Goal: Obtain resource: Download file/media

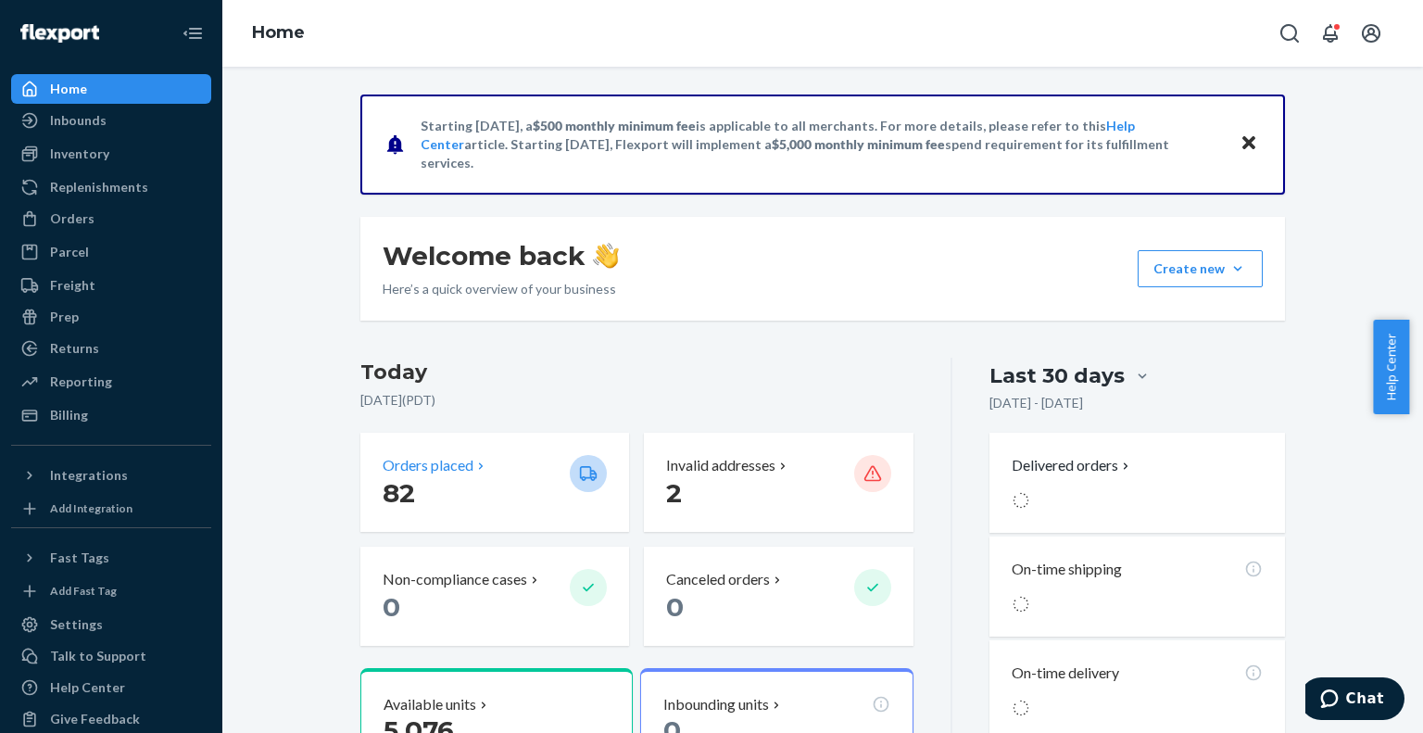
click at [415, 470] on p "Orders placed" at bounding box center [428, 465] width 91 height 21
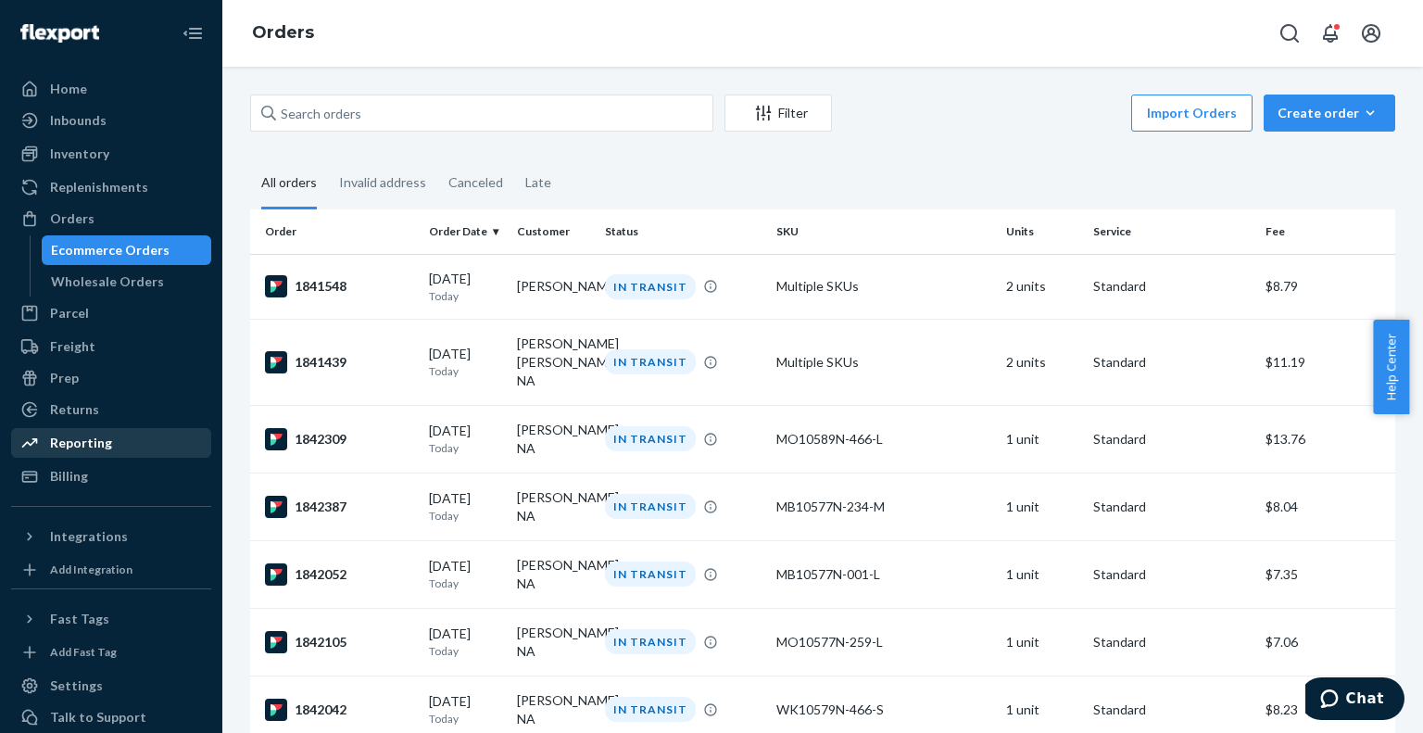
click at [127, 451] on div "Reporting" at bounding box center [111, 443] width 196 height 26
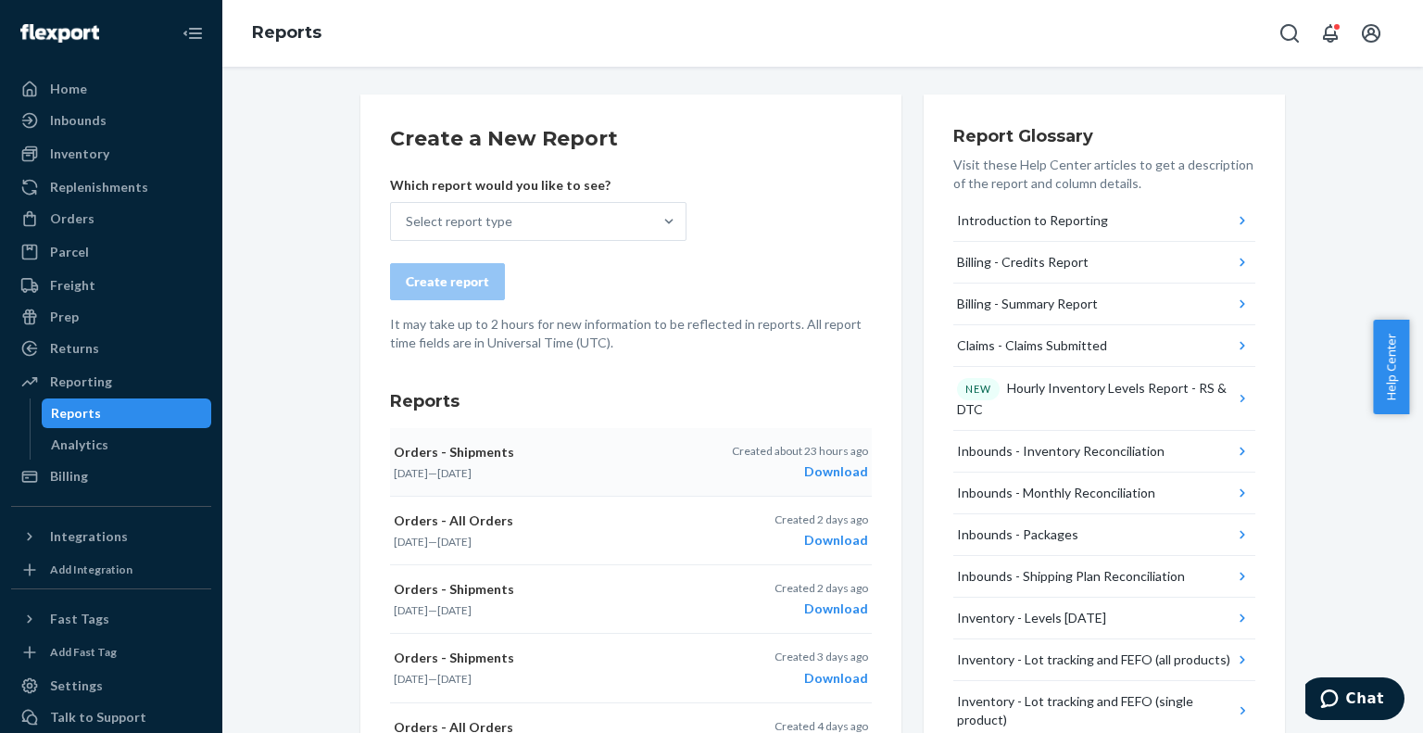
click at [821, 473] on div "Download" at bounding box center [800, 471] width 136 height 19
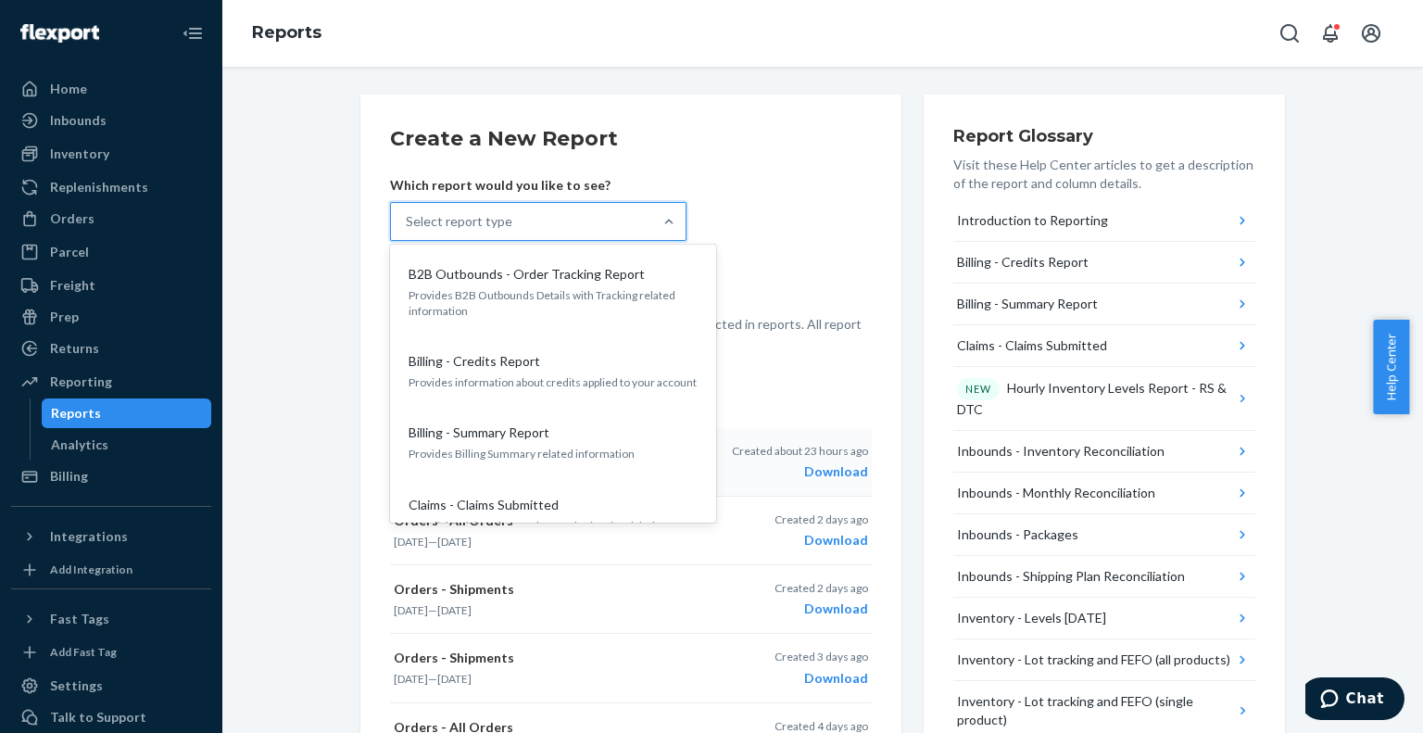
click at [530, 222] on div "Select report type" at bounding box center [521, 221] width 261 height 37
click at [408, 222] on input "option B2B Outbounds - Order Tracking Report focused, 1 of 30. 30 results avail…" at bounding box center [407, 221] width 2 height 19
type input "orders"
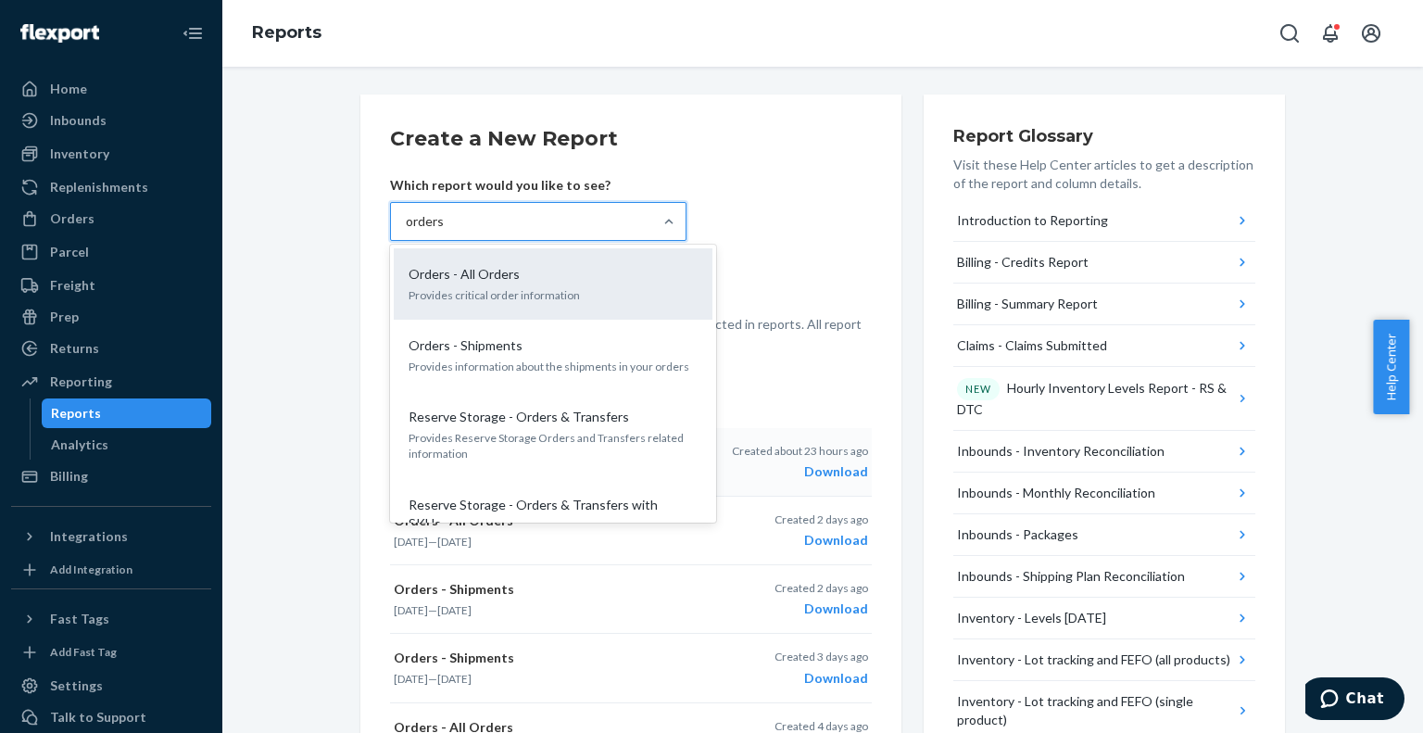
click at [512, 249] on div "Orders - All Orders Provides critical order information" at bounding box center [553, 283] width 319 height 71
click at [445, 231] on input "orders" at bounding box center [425, 221] width 39 height 19
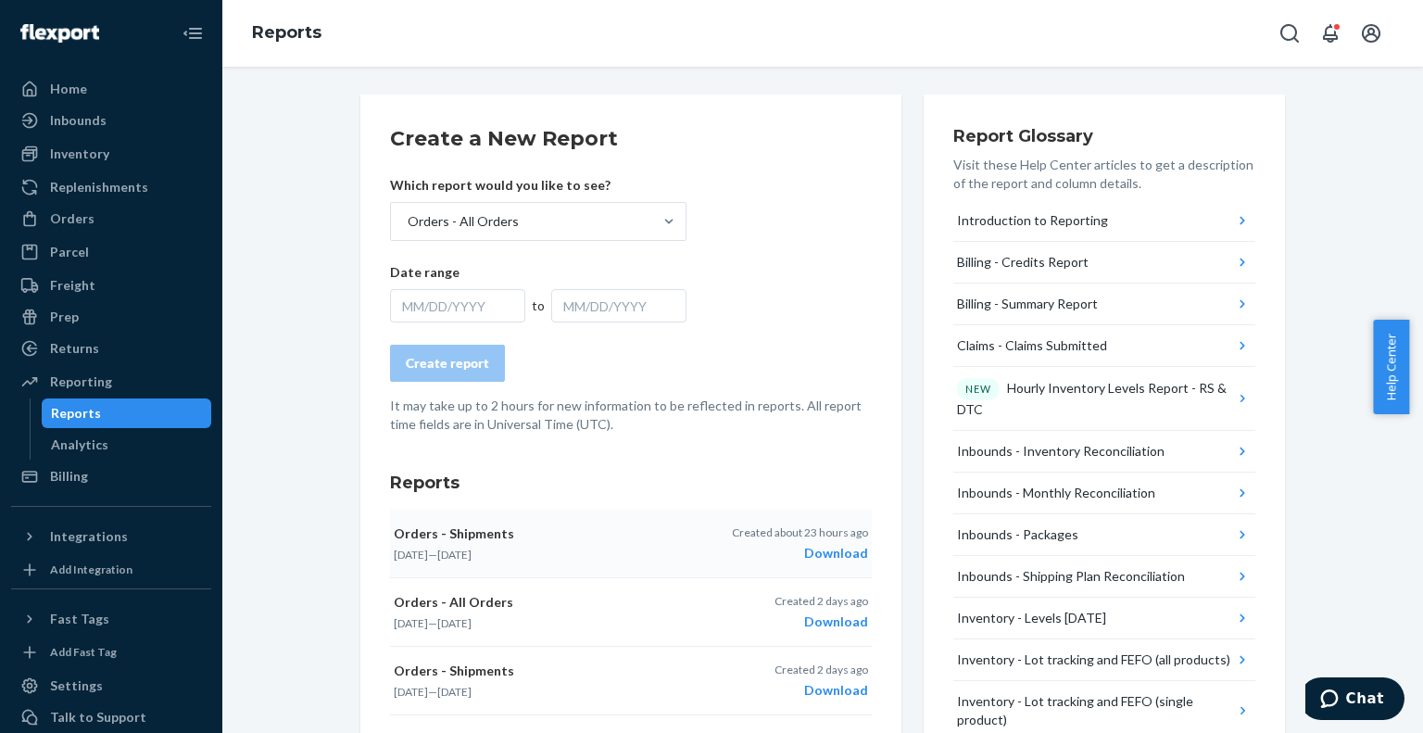
click at [452, 297] on div "MM/DD/YYYY" at bounding box center [457, 305] width 135 height 33
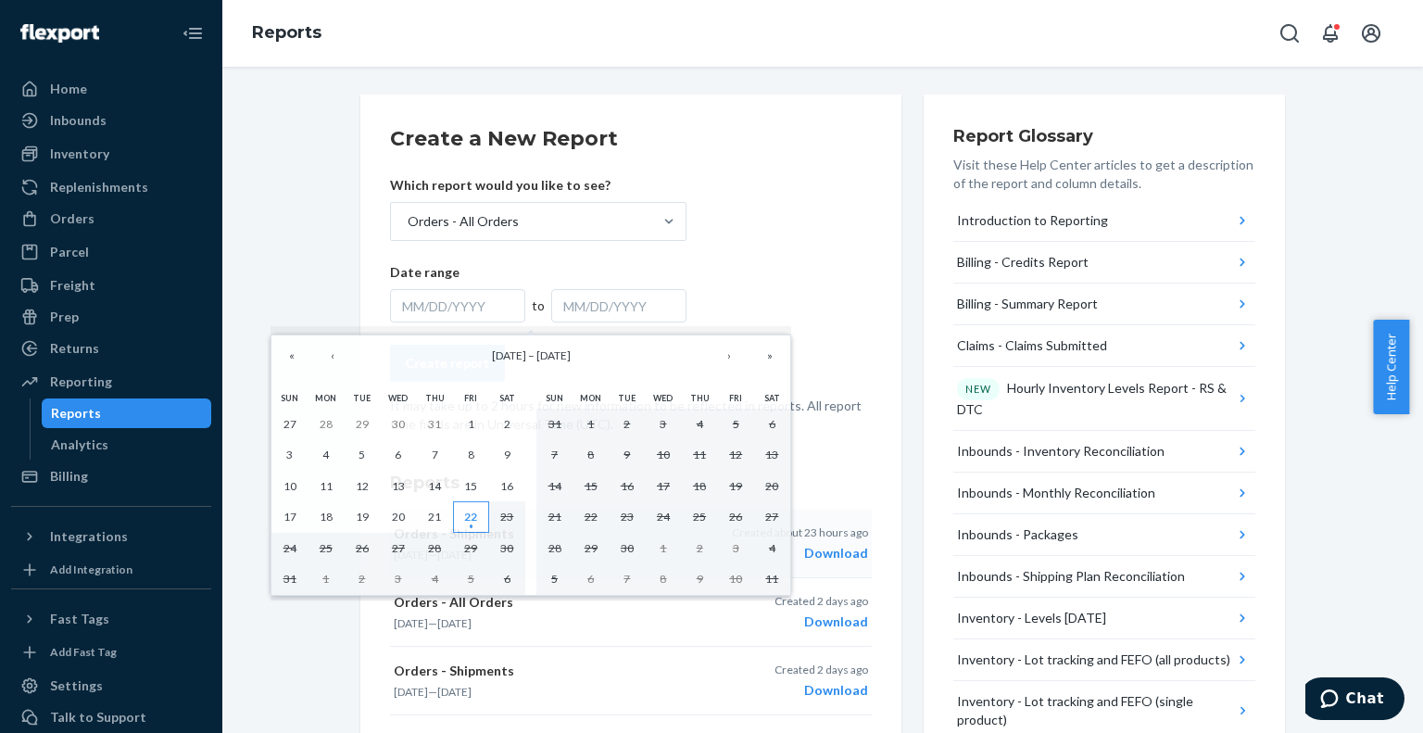
click at [474, 522] on abbr "22" at bounding box center [470, 516] width 13 height 14
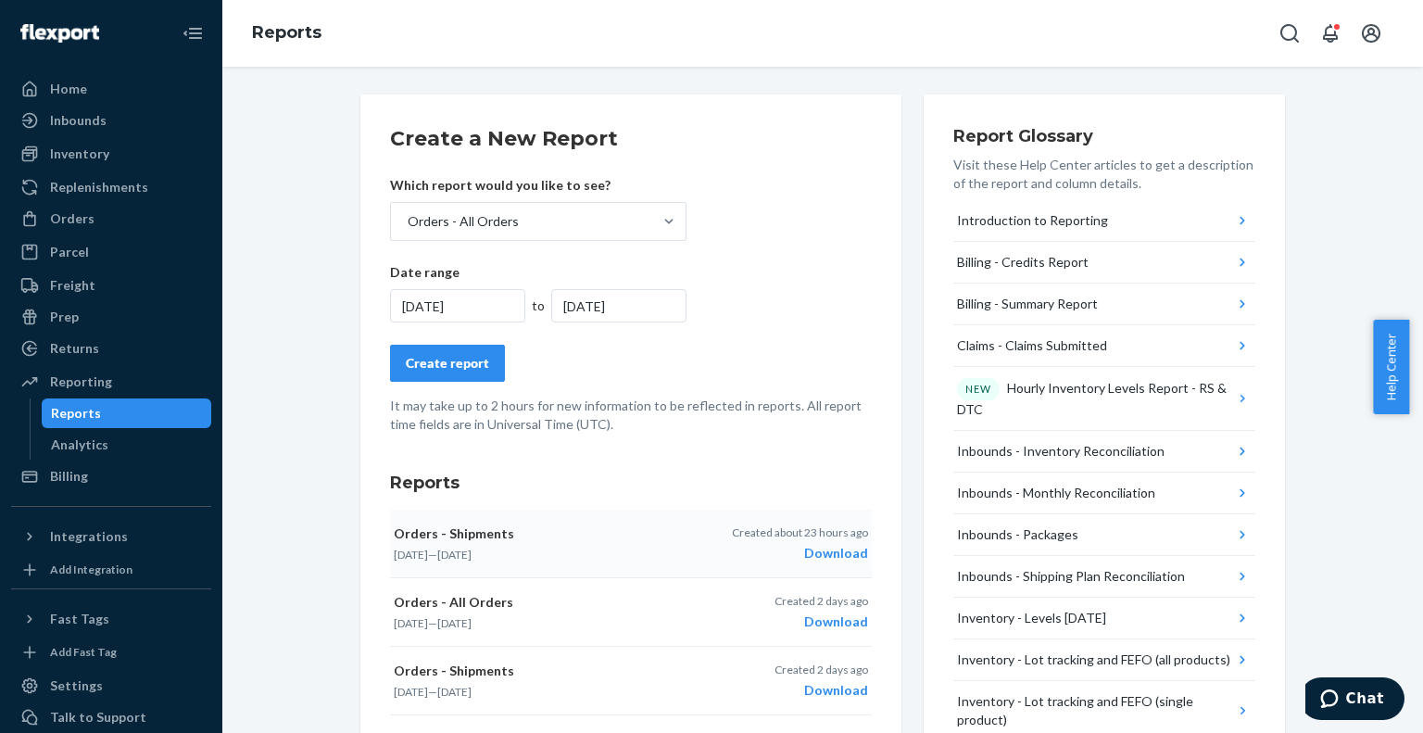
click at [429, 362] on div "Create report" at bounding box center [447, 363] width 83 height 19
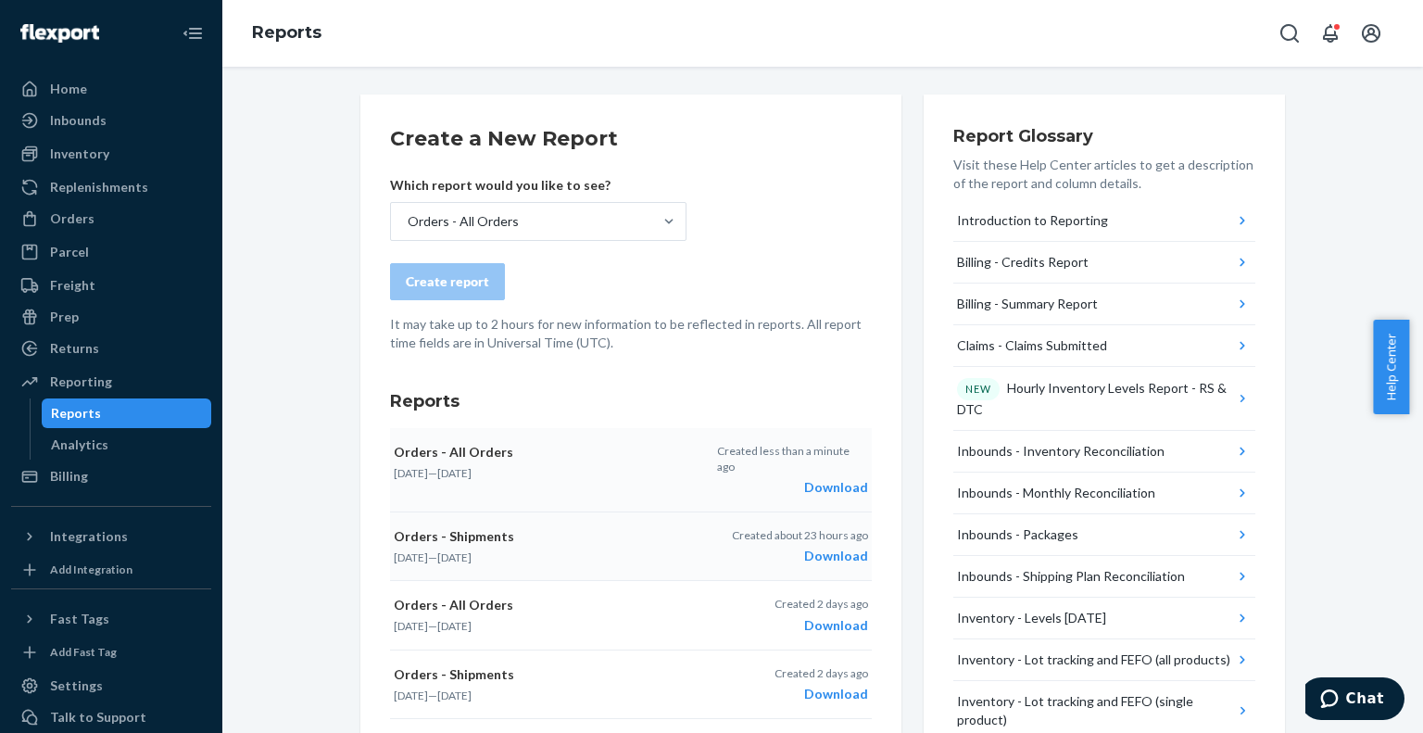
click at [821, 478] on div "Download" at bounding box center [792, 487] width 151 height 19
